Goal: Task Accomplishment & Management: Manage account settings

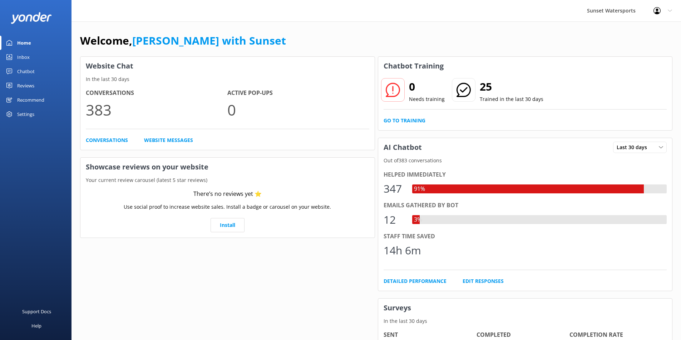
click at [24, 56] on div "Inbox" at bounding box center [23, 57] width 13 height 14
